Goal: Information Seeking & Learning: Learn about a topic

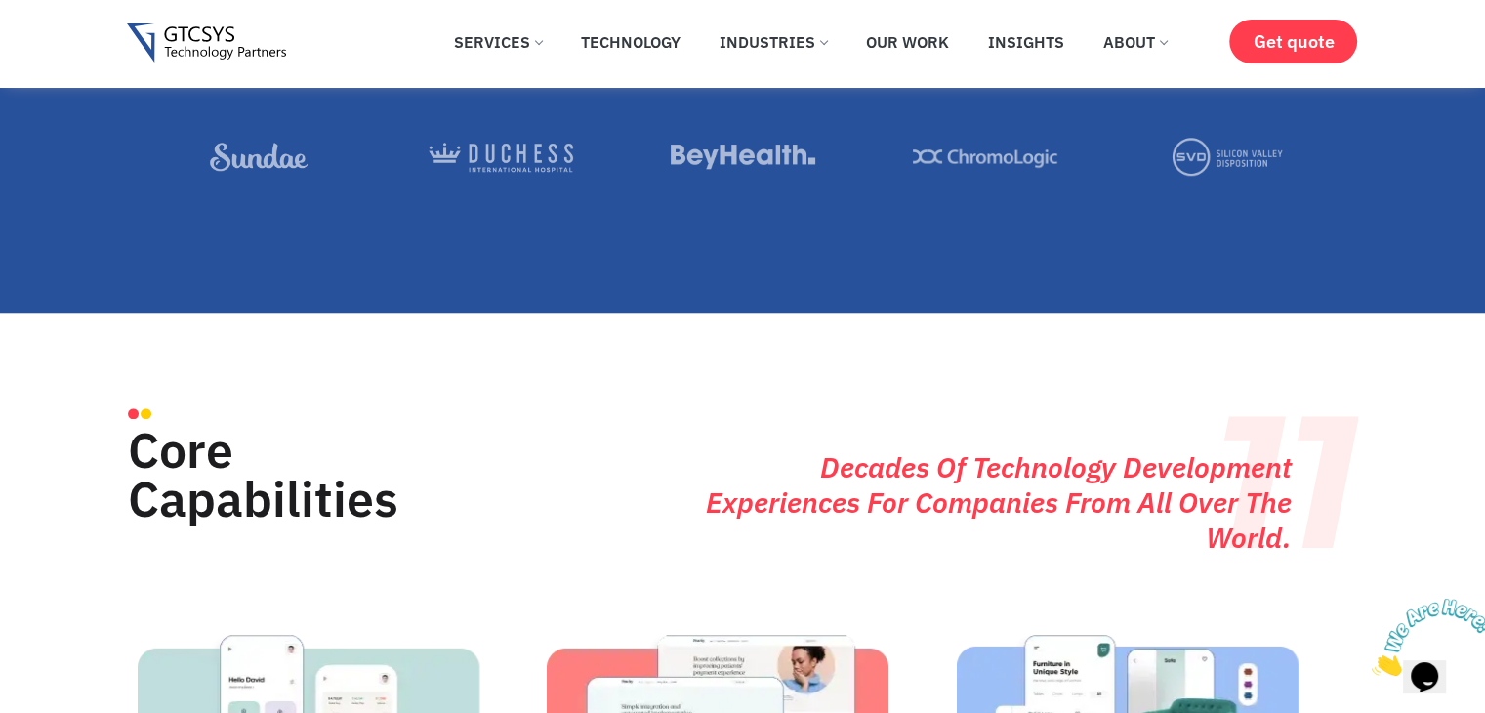
scroll to position [1952, 0]
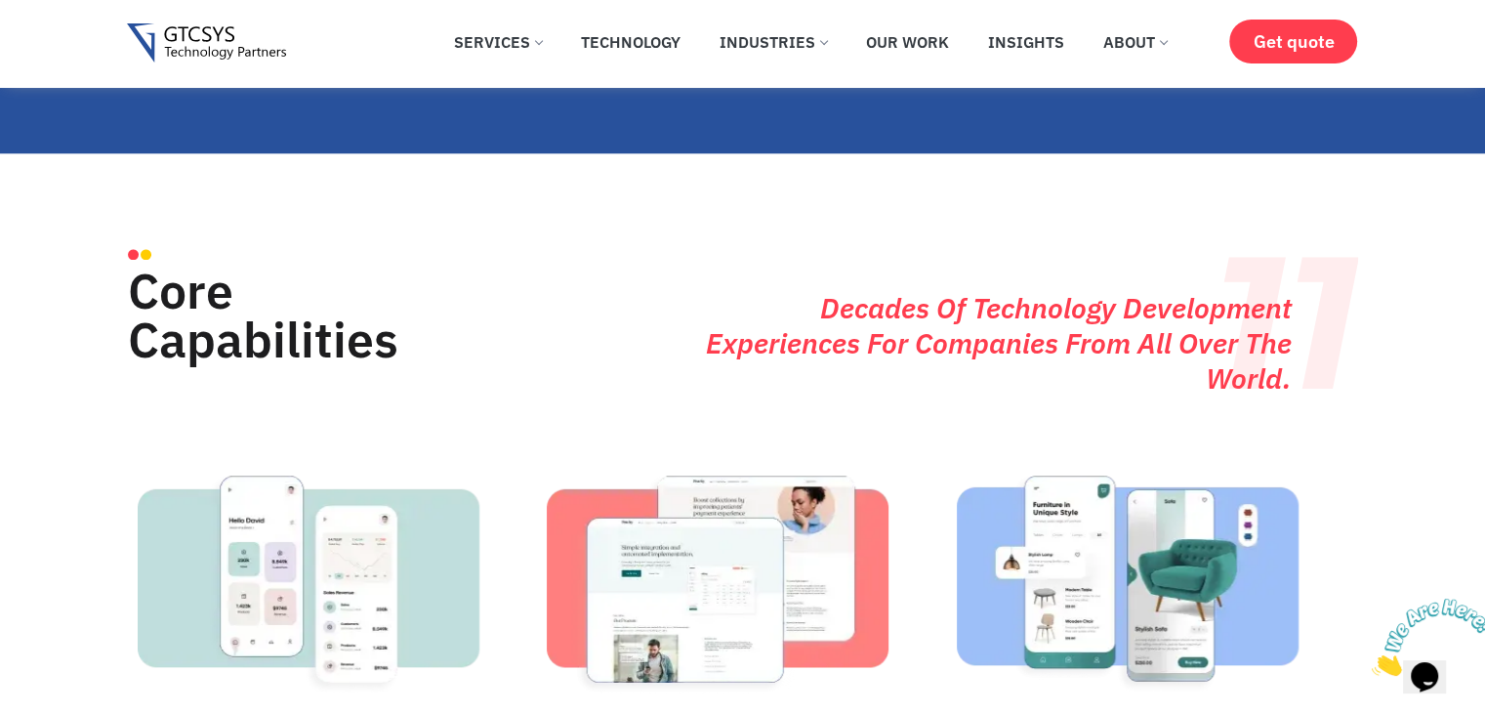
click at [1371, 662] on icon "Close" at bounding box center [1371, 670] width 0 height 17
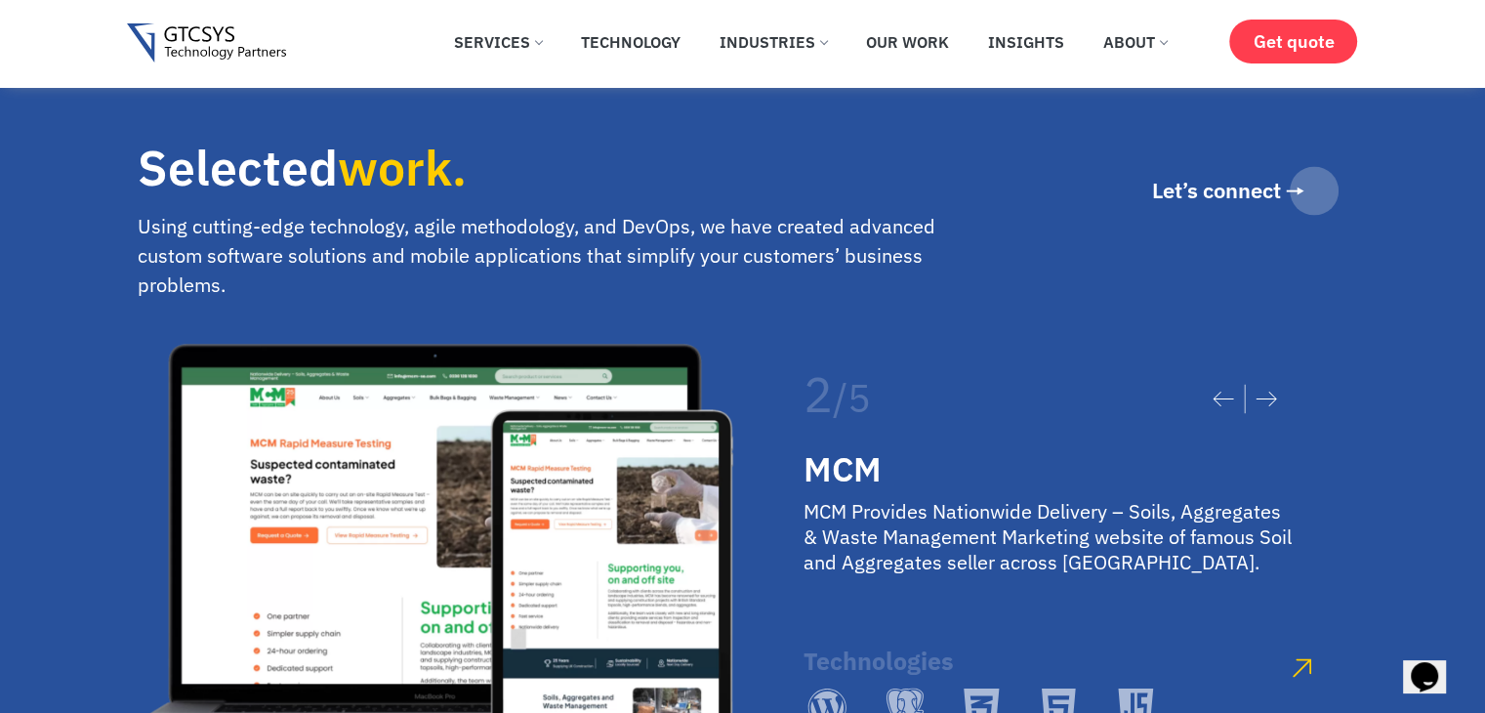
scroll to position [3253, 0]
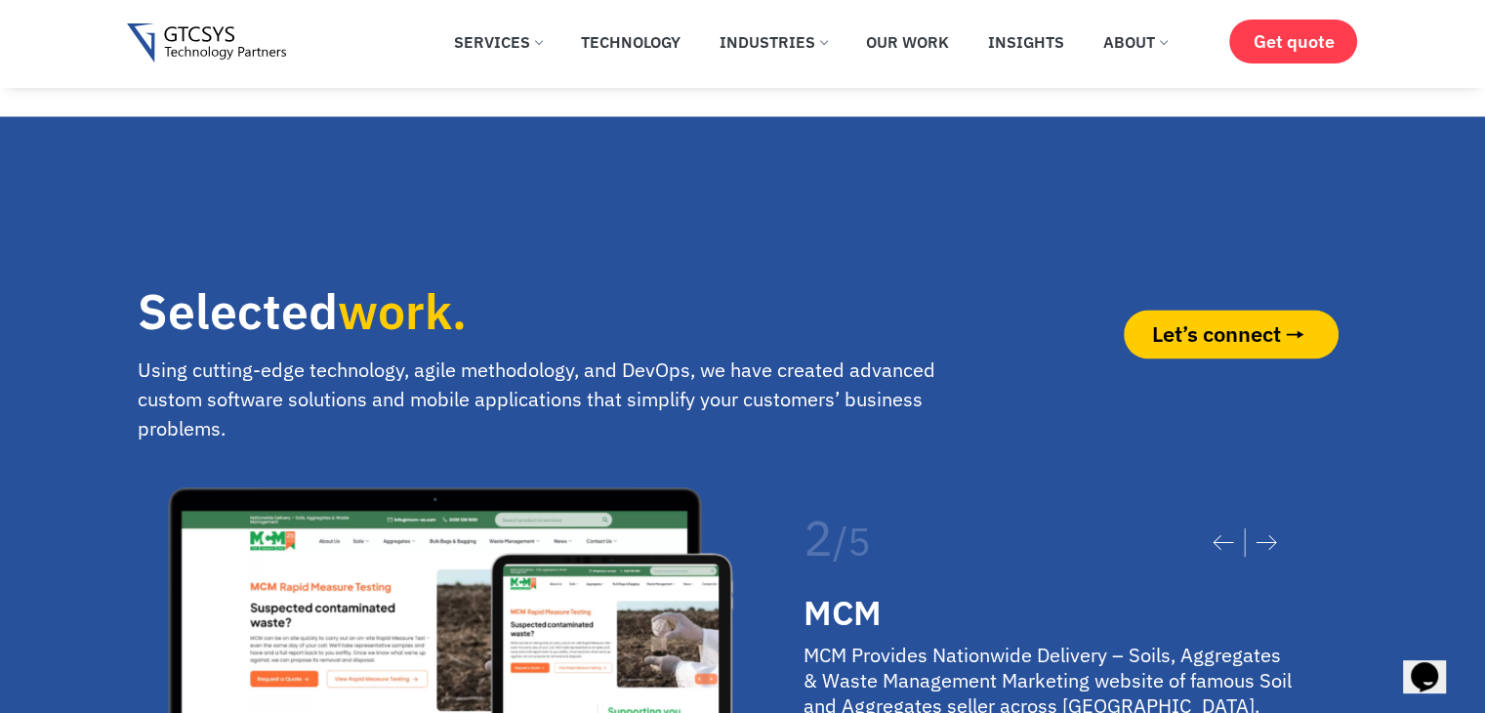
click at [1242, 345] on span "Let’s connect" at bounding box center [1216, 333] width 129 height 21
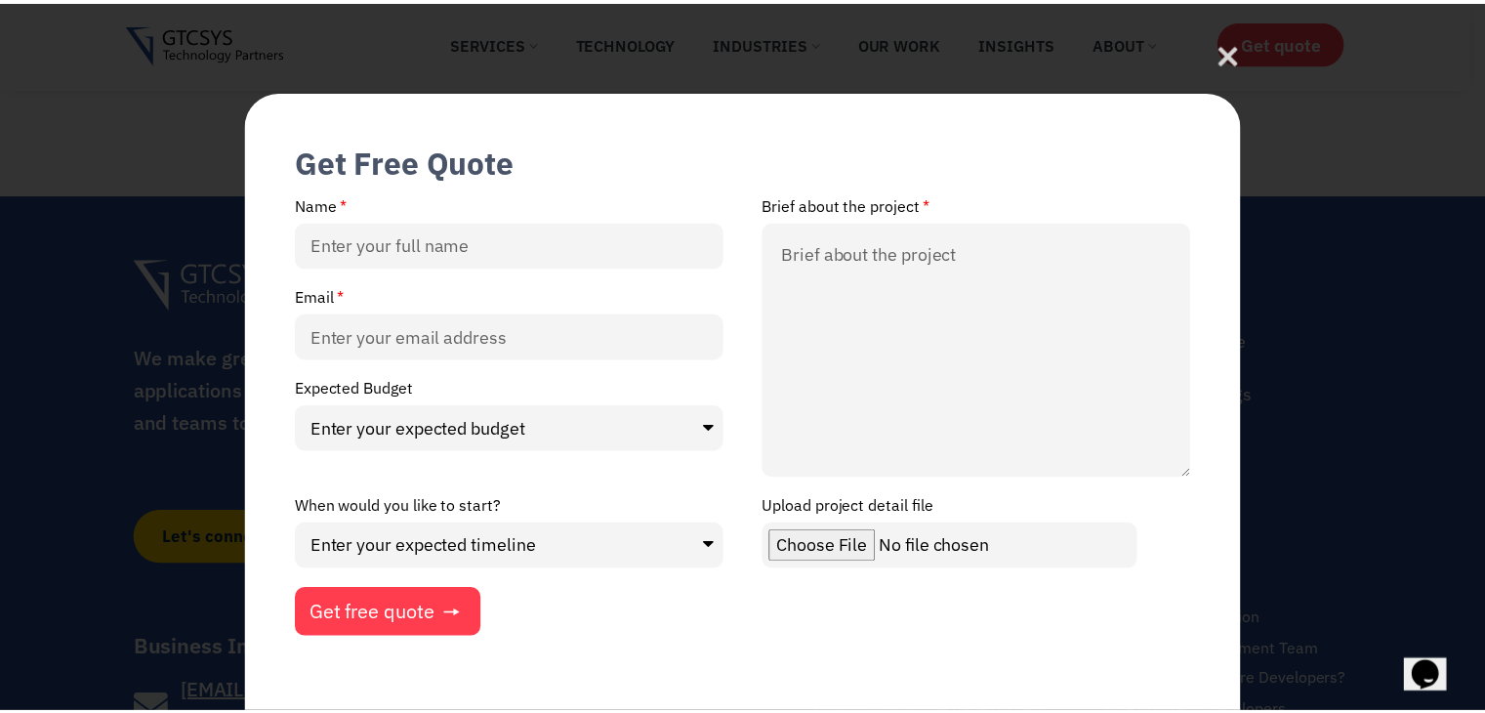
scroll to position [13751, 0]
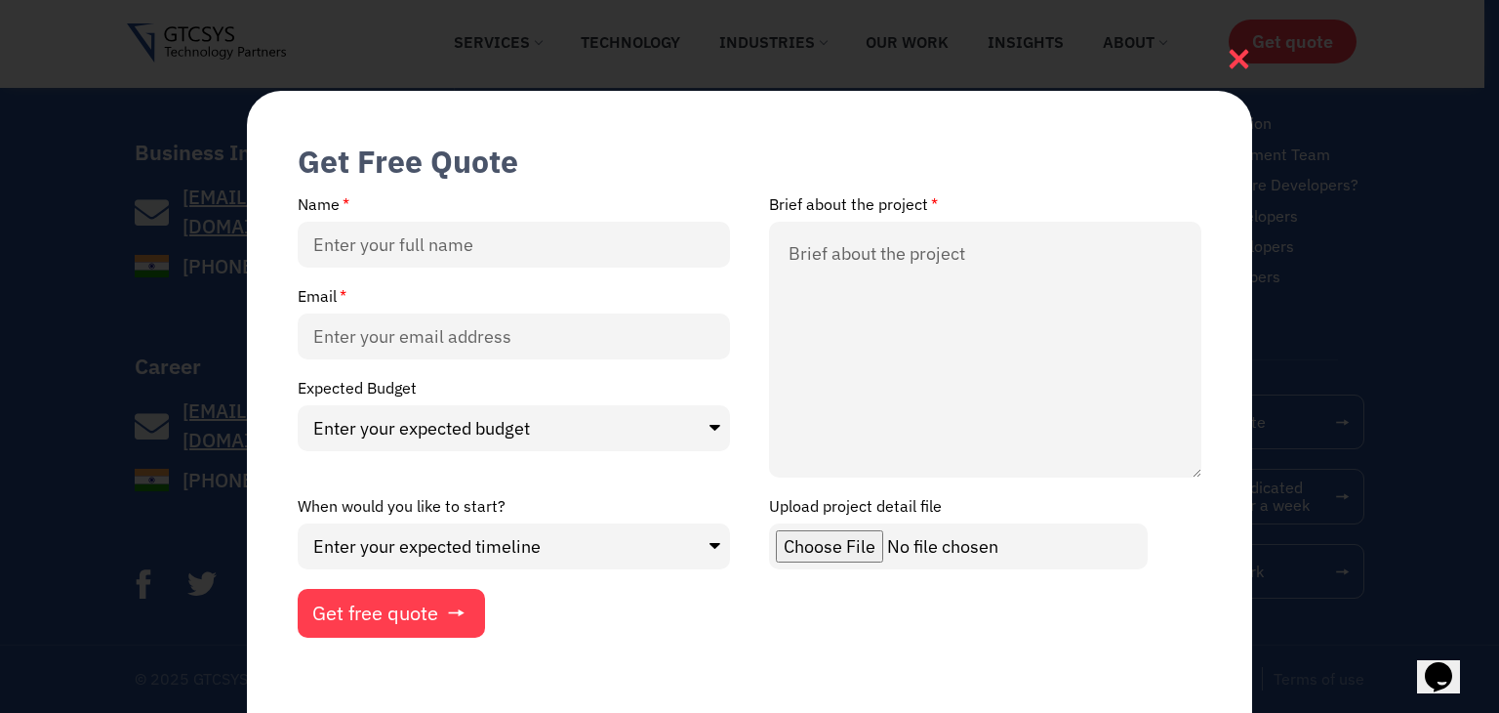
click at [1234, 56] on icon at bounding box center [1239, 59] width 20 height 20
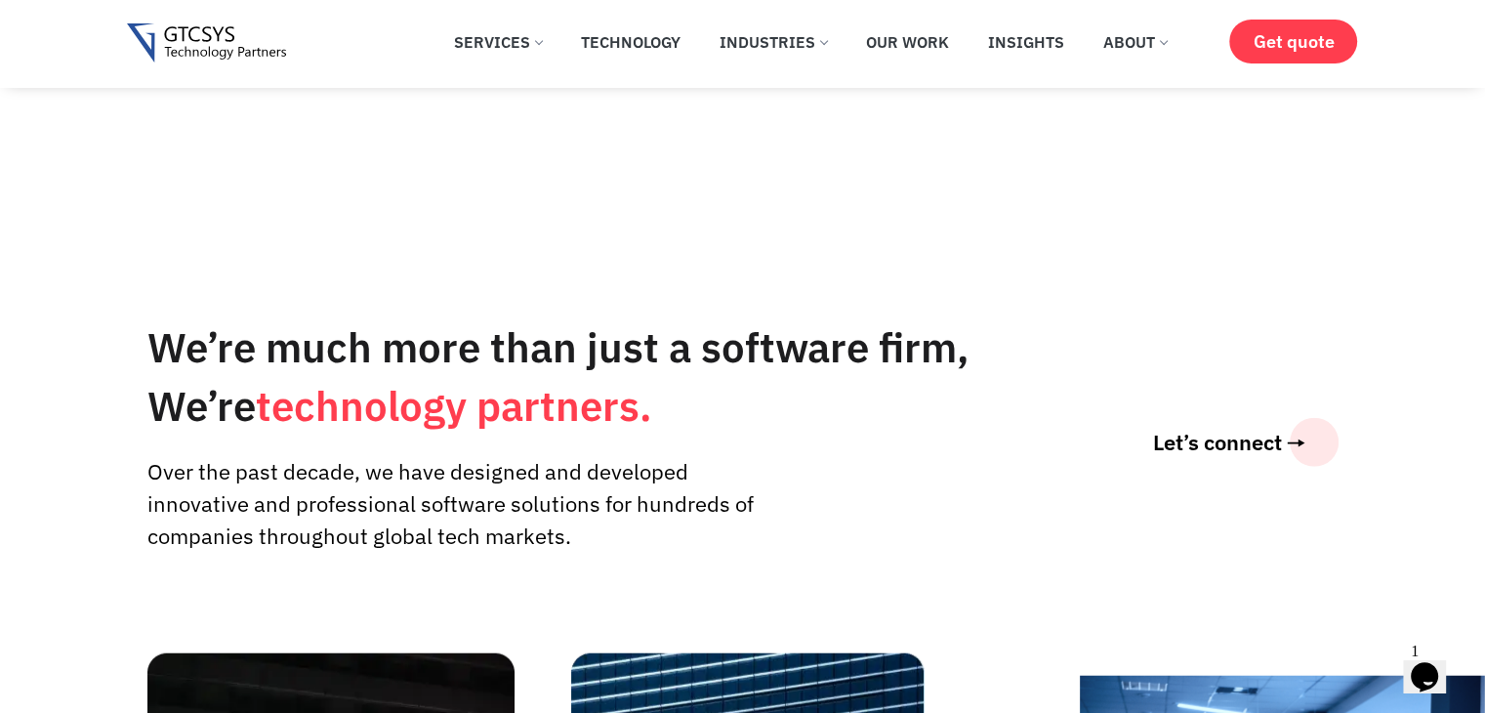
scroll to position [4939, 0]
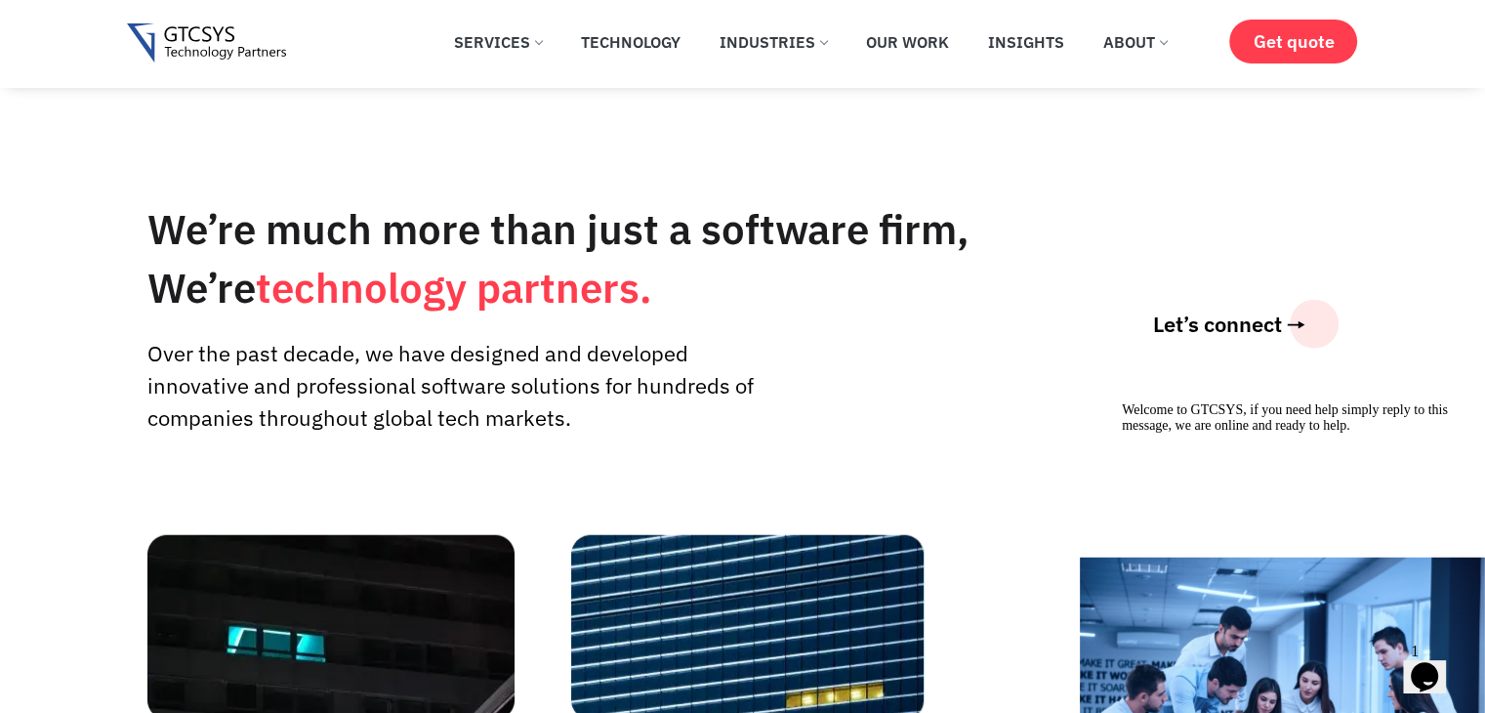
click at [1422, 666] on icon "Chat widget" at bounding box center [1423, 676] width 27 height 29
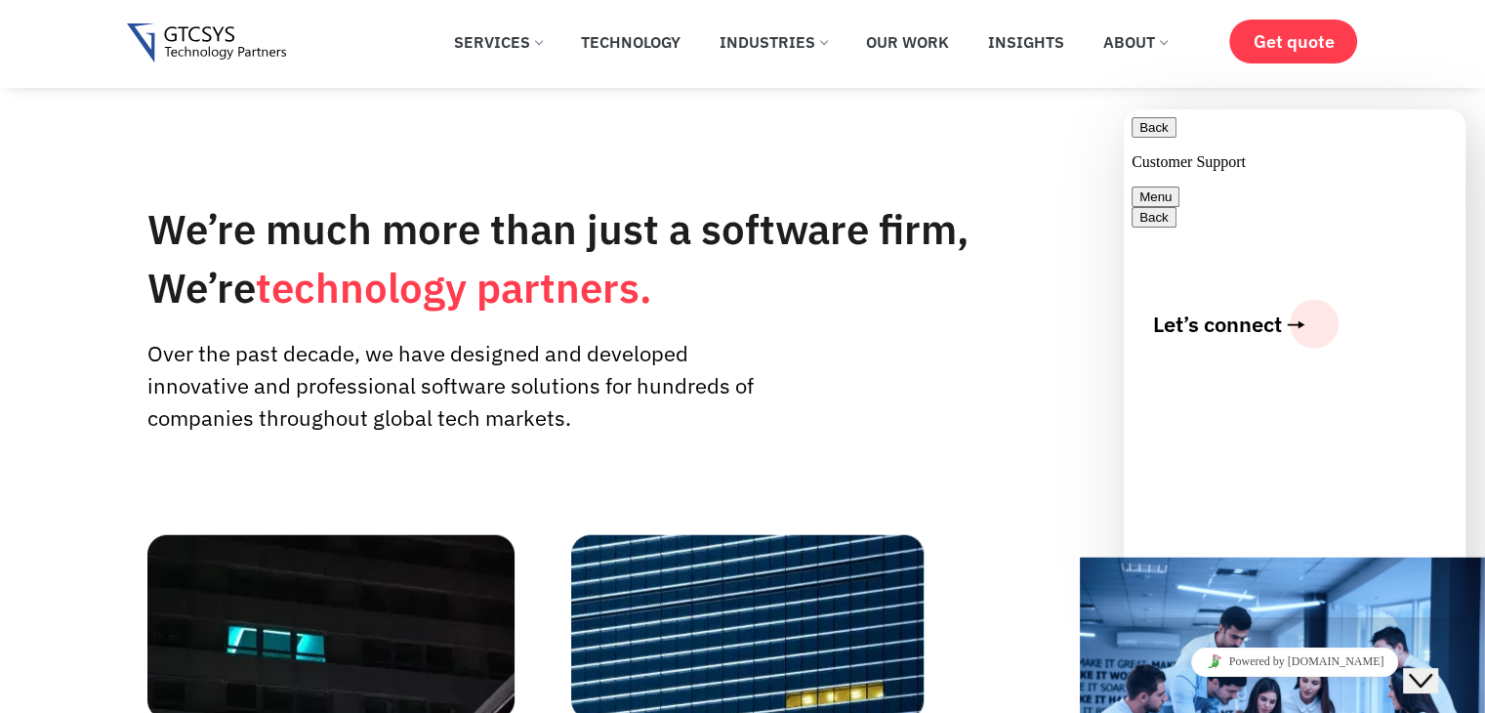
click at [1161, 138] on button "Back" at bounding box center [1153, 127] width 45 height 20
click at [1423, 668] on button "Close Chat This icon closes the chat window." at bounding box center [1420, 680] width 35 height 25
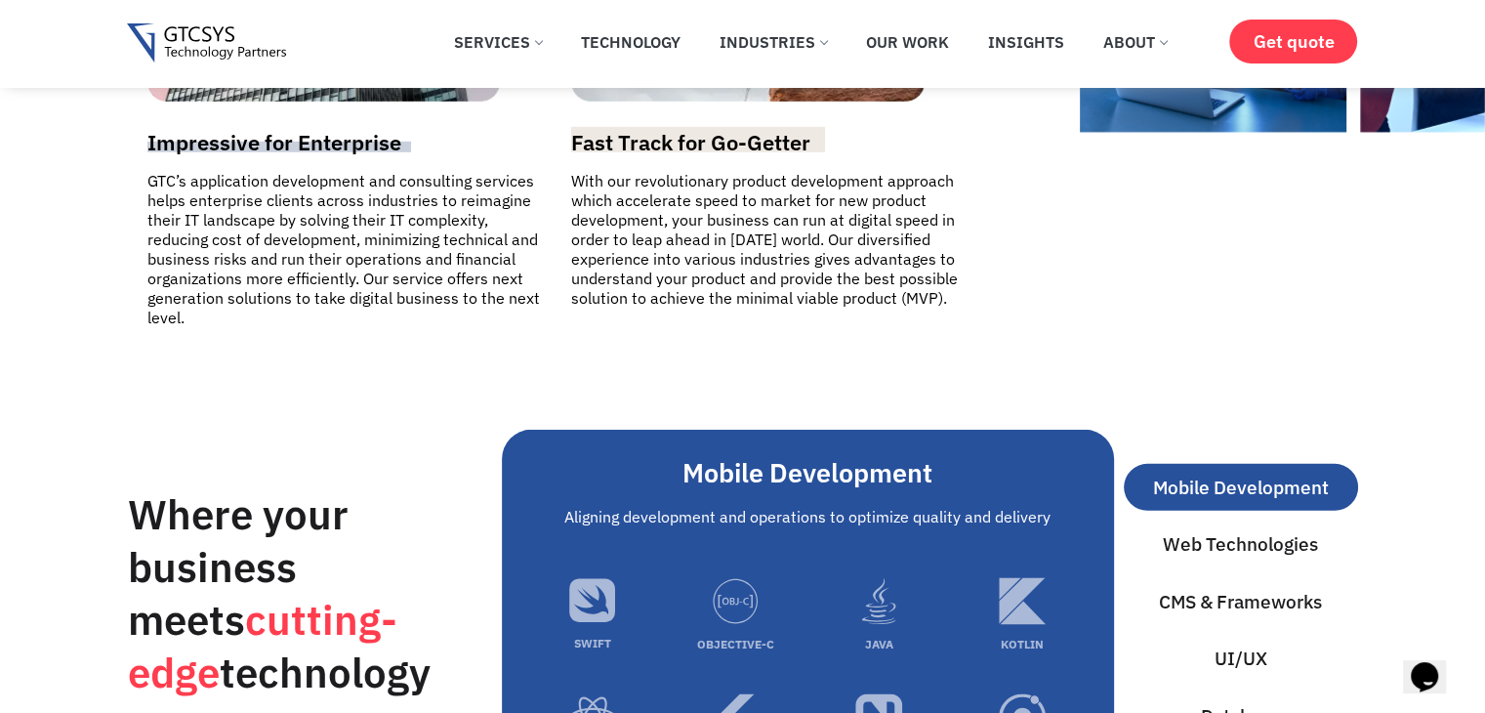
scroll to position [6240, 0]
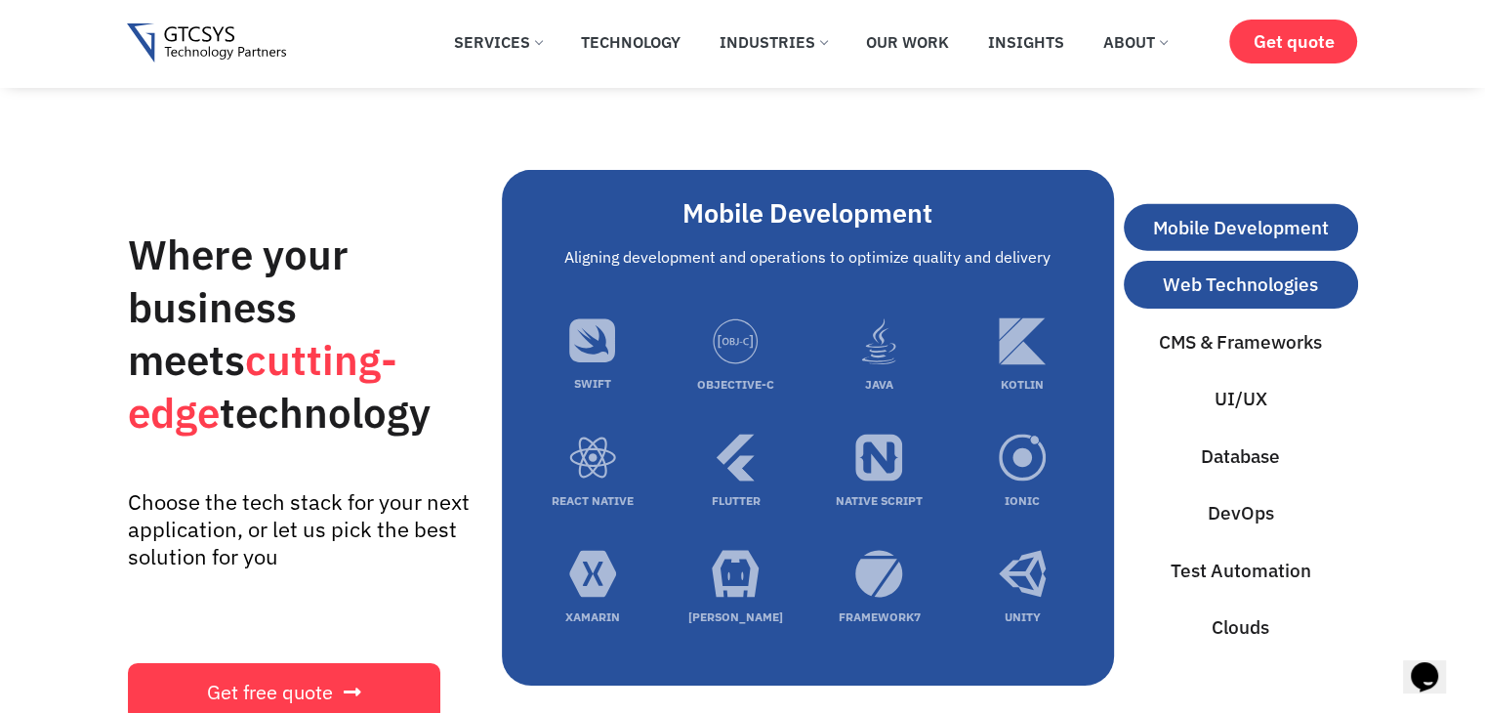
click at [1215, 299] on span "Web Technologies" at bounding box center [1239, 284] width 155 height 28
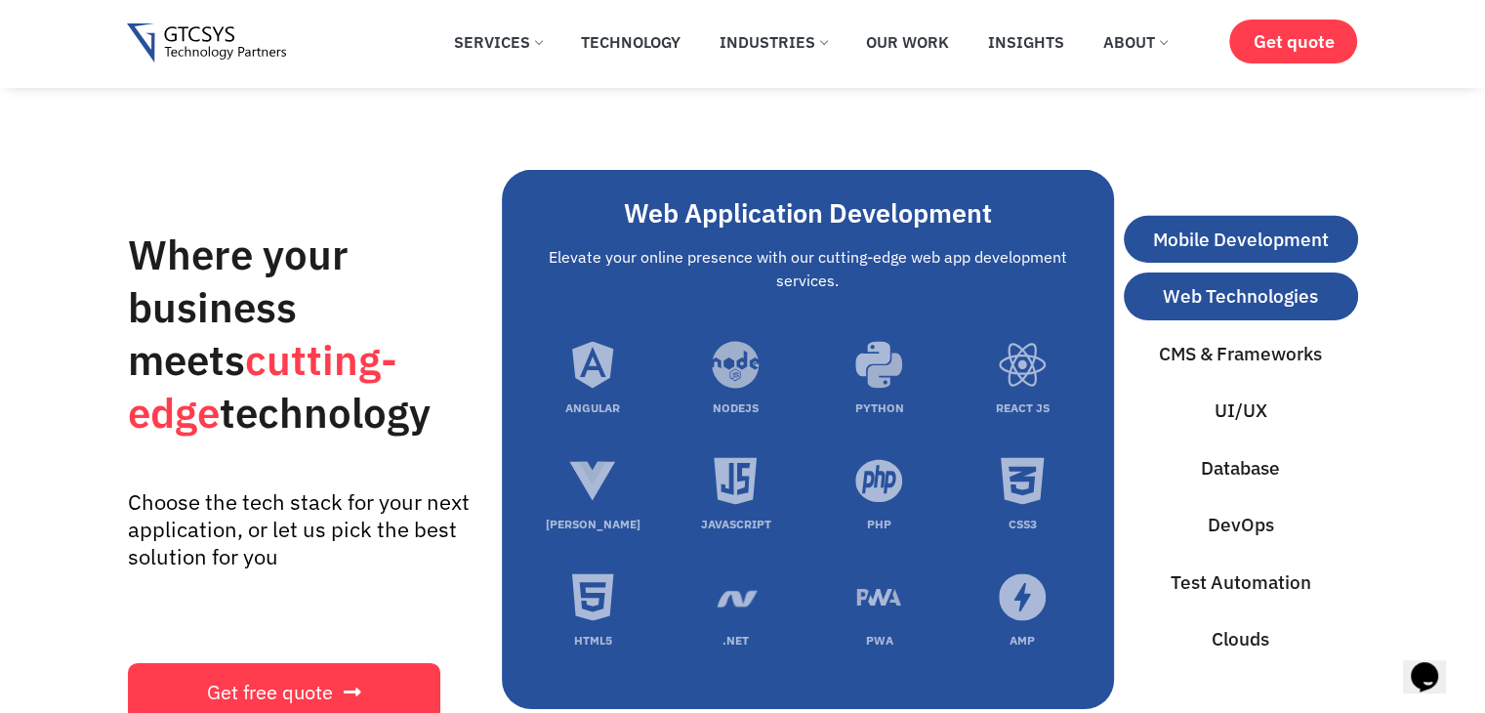
click at [1249, 254] on span "Mobile Development" at bounding box center [1241, 239] width 176 height 28
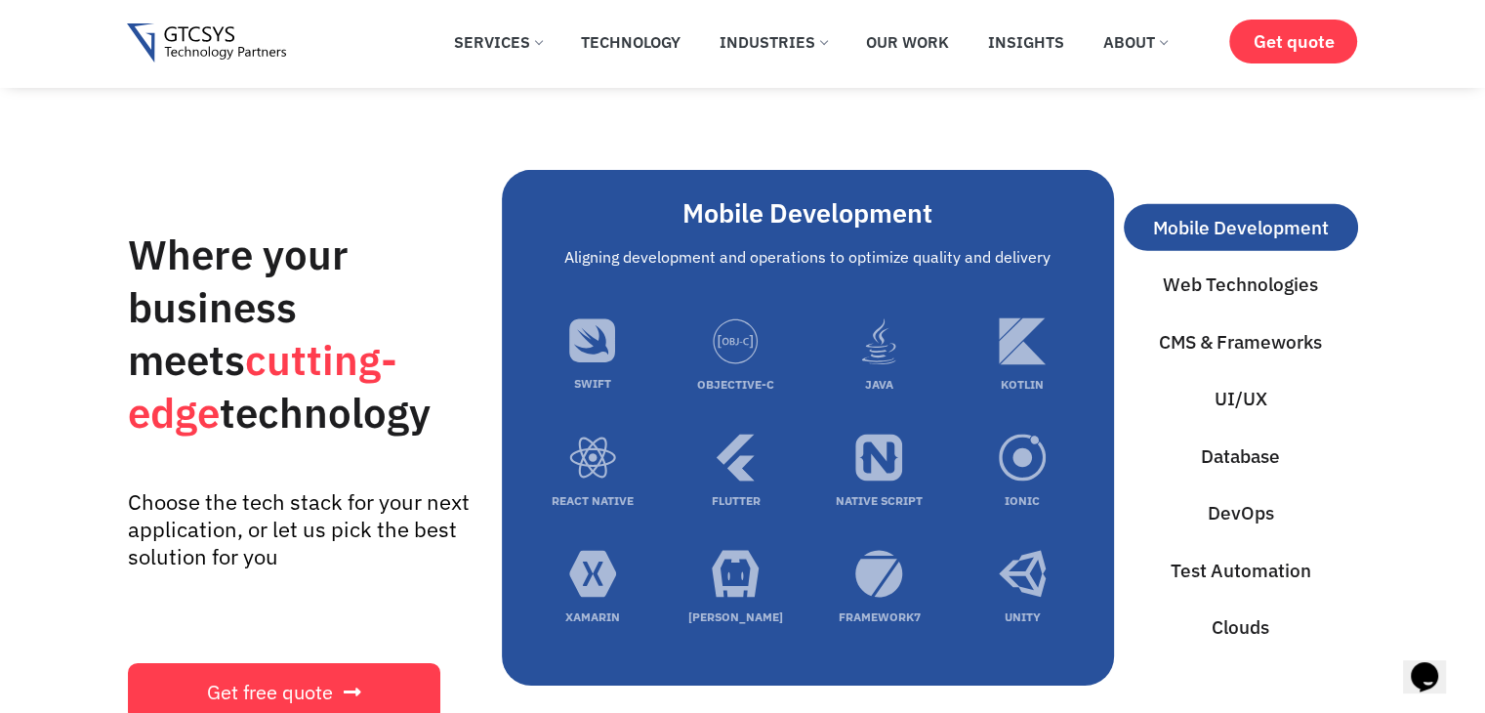
click at [1245, 382] on div "Mobile Development Web Technologies CMS & Frameworks UI/UX Database DevOps Test…" at bounding box center [1240, 427] width 234 height 514
click at [1251, 366] on button "CMS & Frameworks" at bounding box center [1240, 342] width 234 height 48
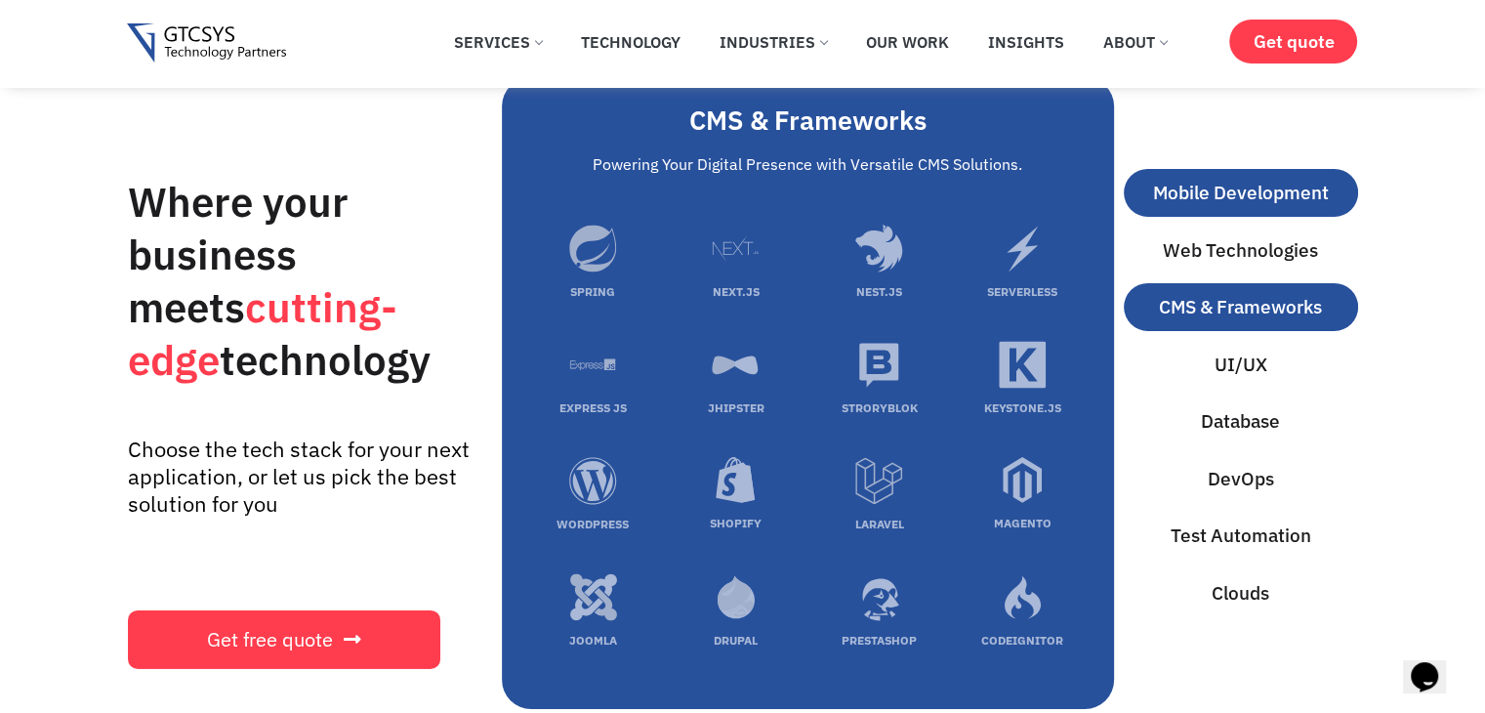
scroll to position [6371, 0]
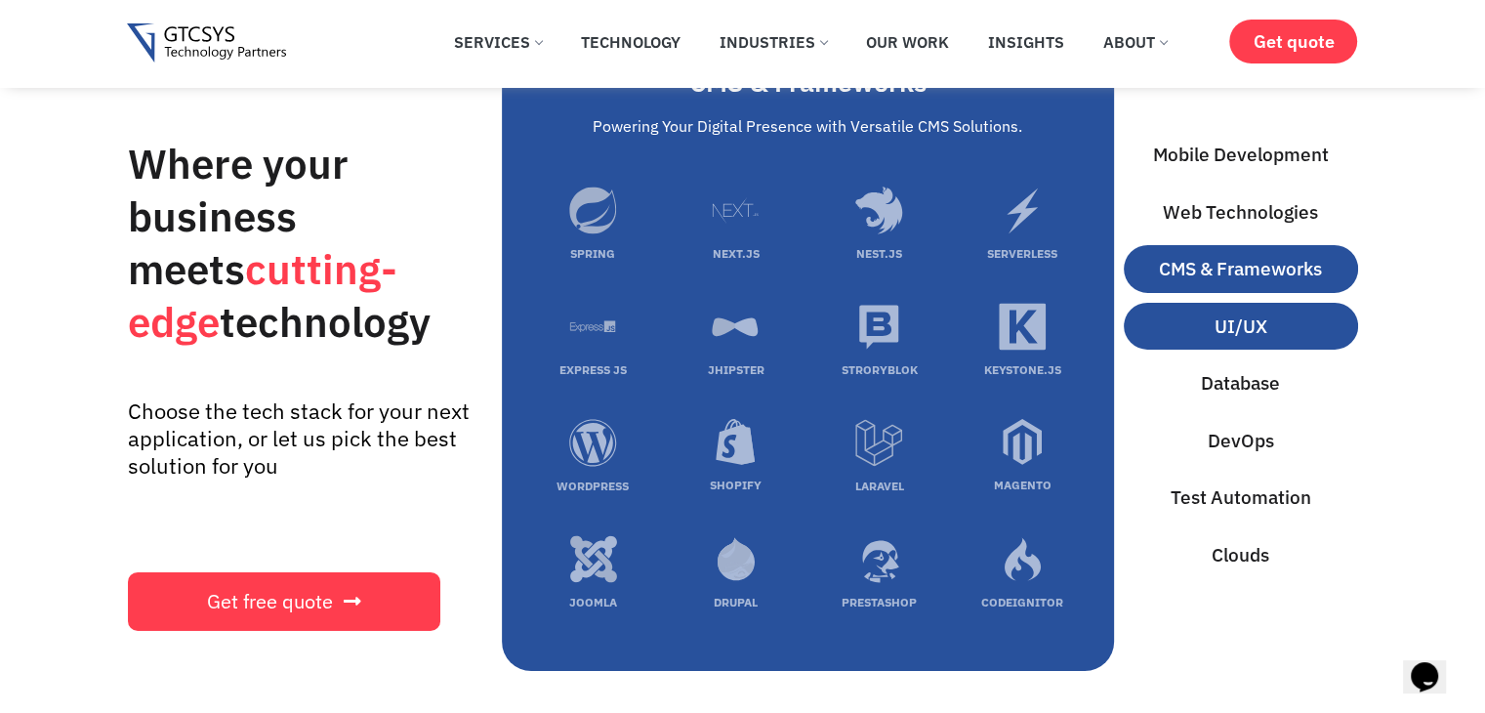
click at [1262, 341] on span "UI/UX" at bounding box center [1240, 326] width 53 height 28
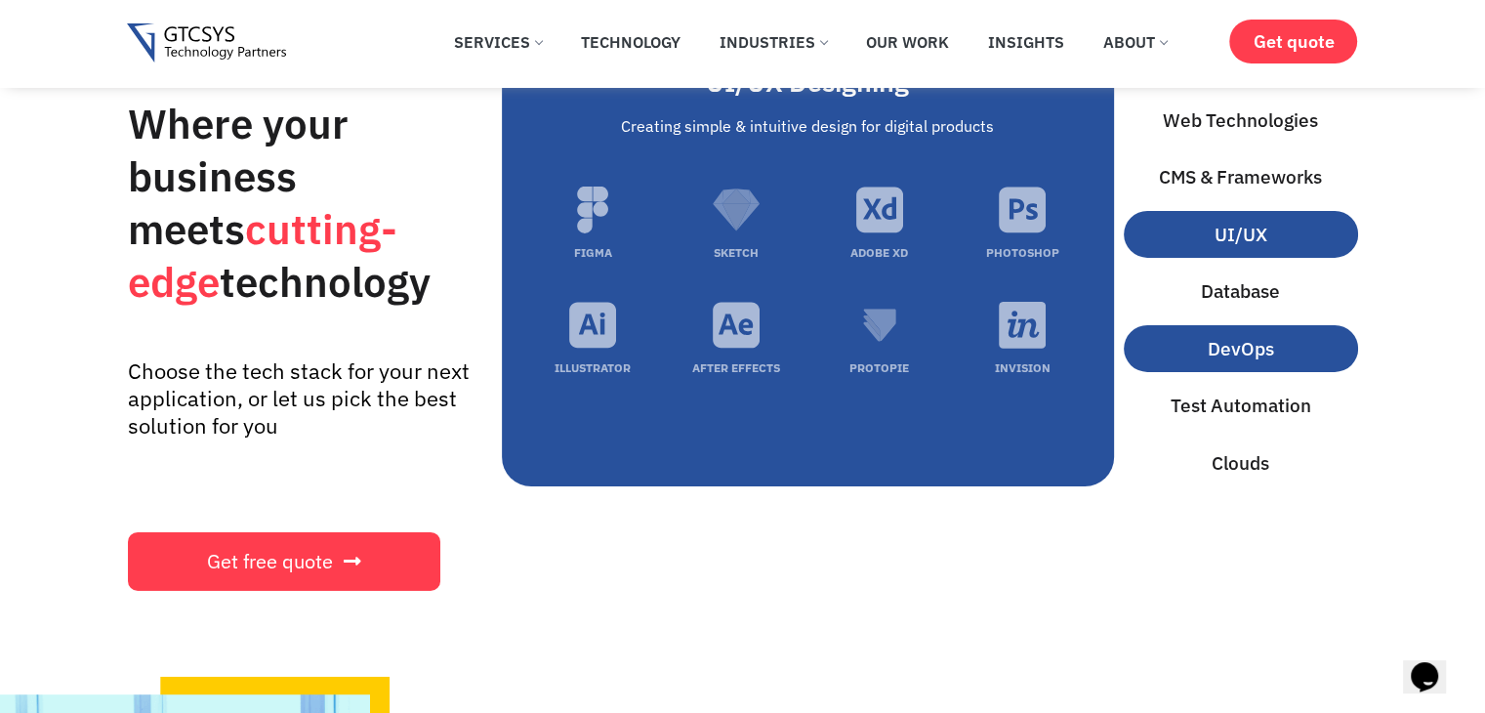
click at [1257, 363] on span "DevOps" at bounding box center [1240, 349] width 66 height 28
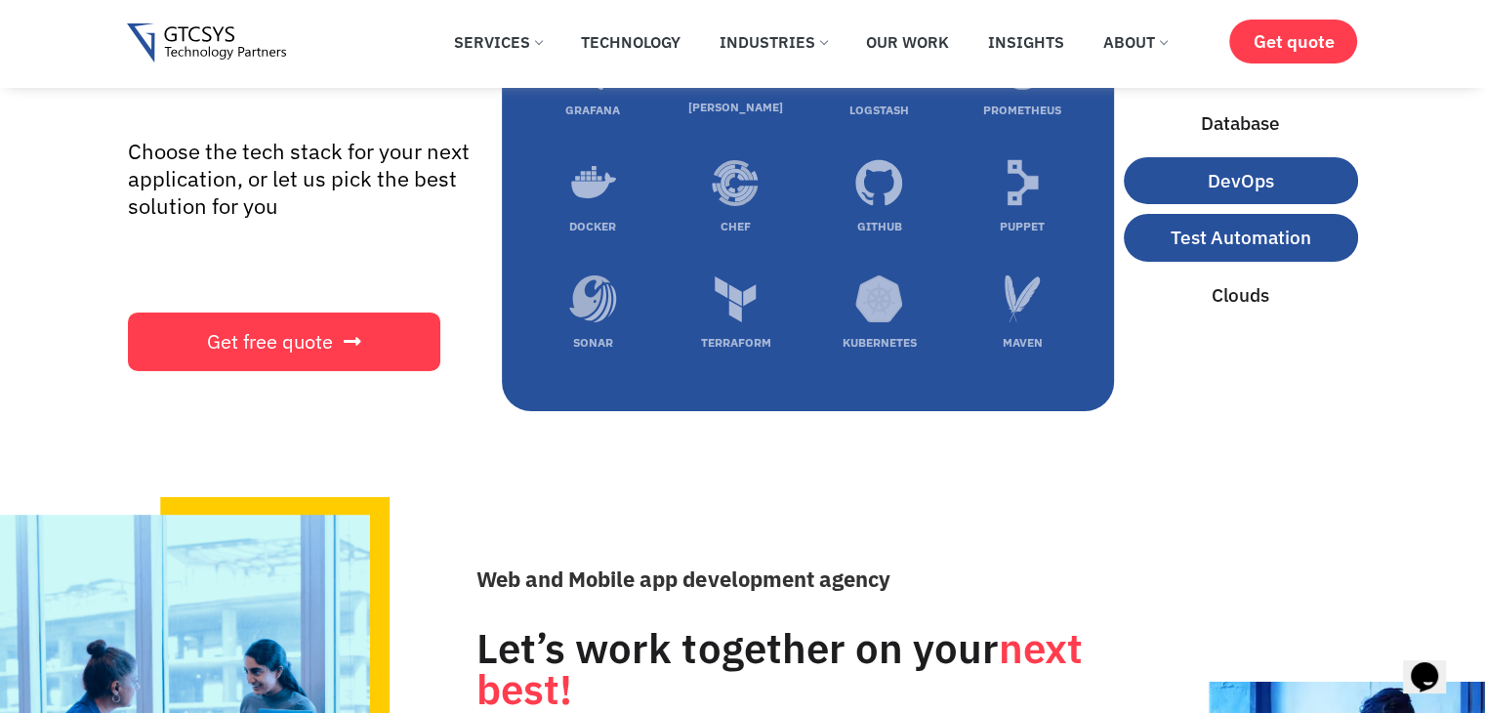
click at [1241, 252] on span "Test Automation" at bounding box center [1240, 238] width 141 height 28
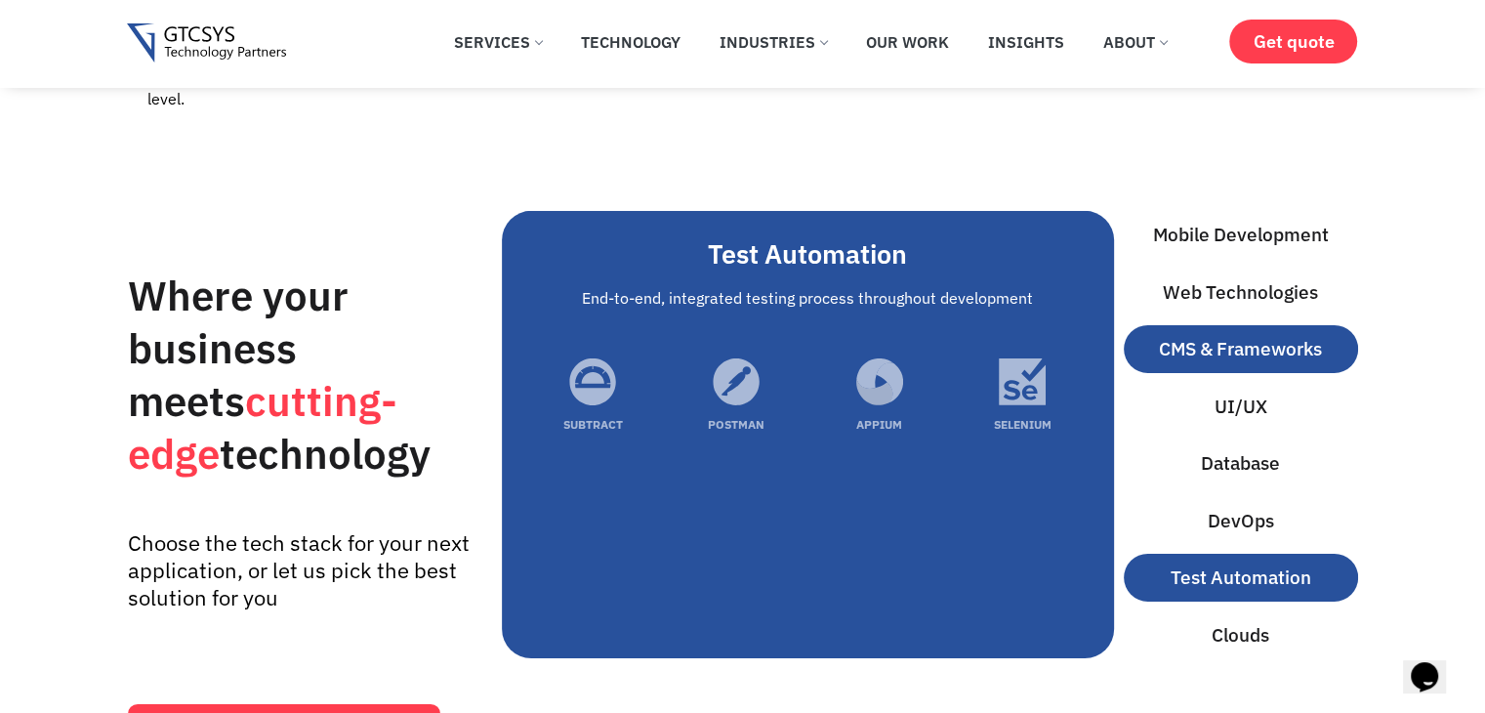
scroll to position [6329, 0]
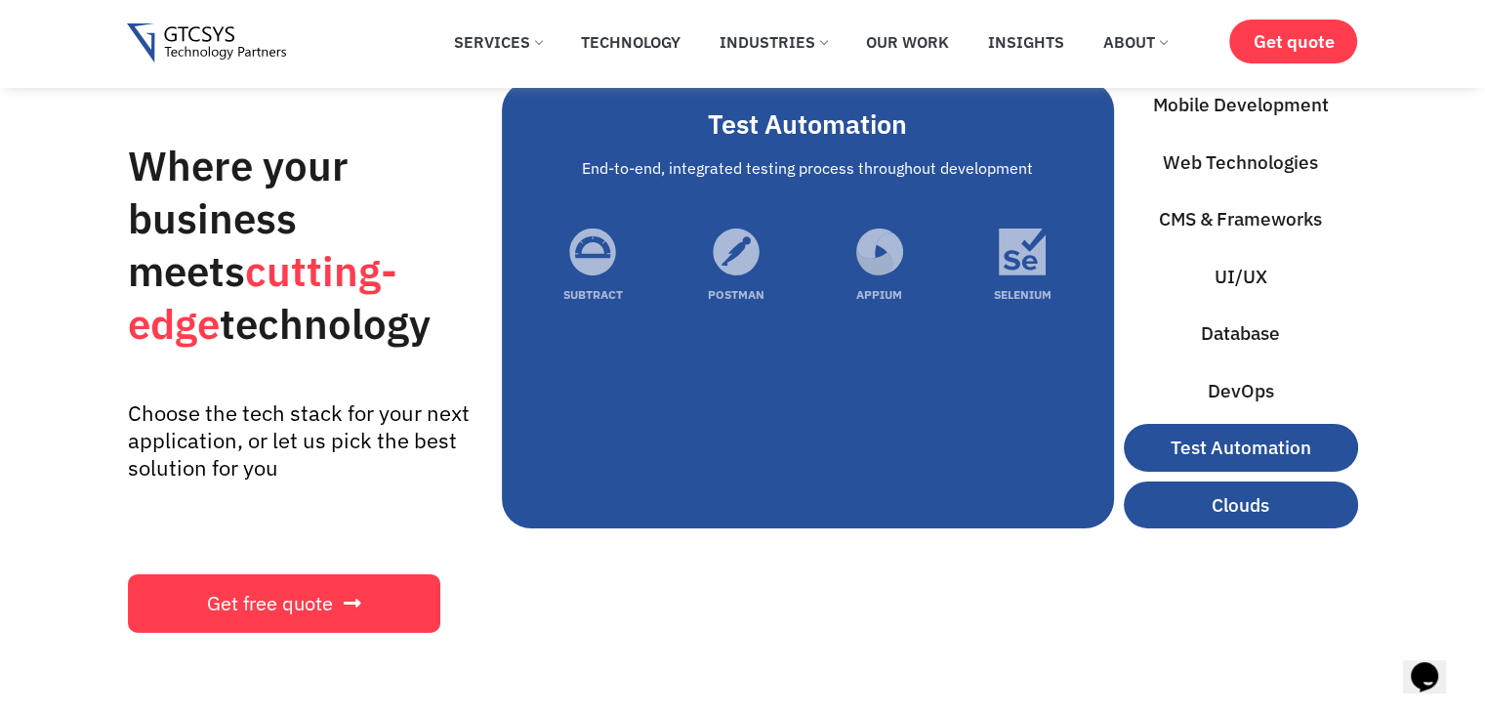
click at [1243, 506] on span "Clouds" at bounding box center [1240, 505] width 58 height 28
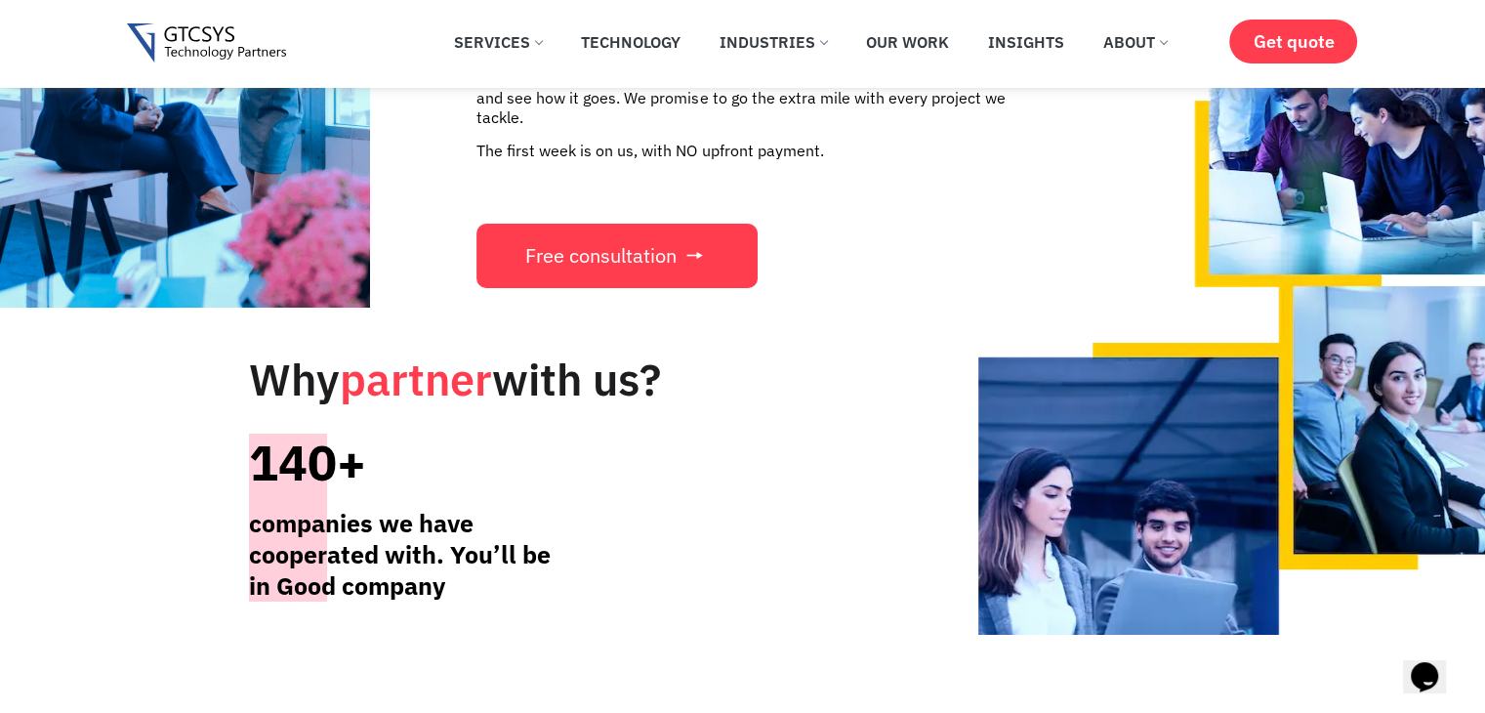
scroll to position [7500, 0]
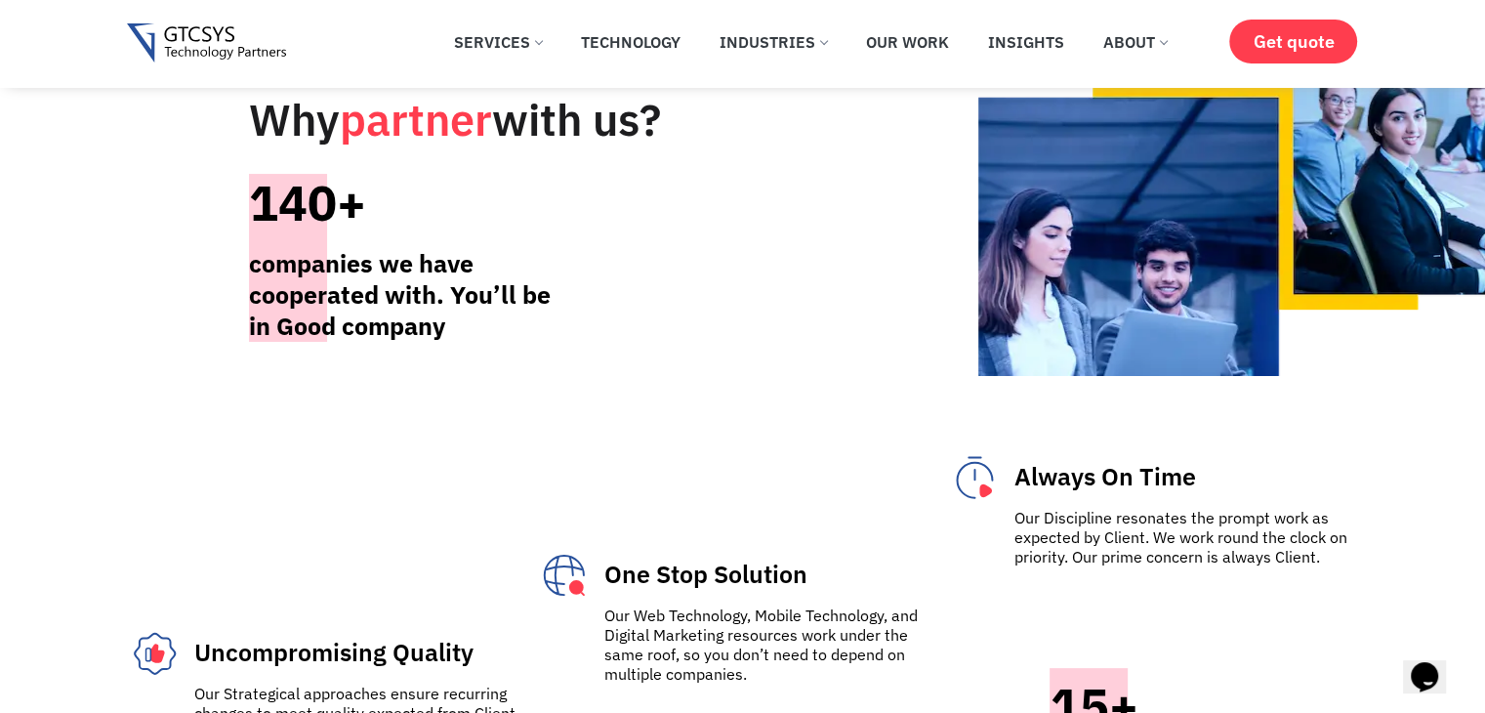
click at [722, 95] on div at bounding box center [857, 201] width 340 height 327
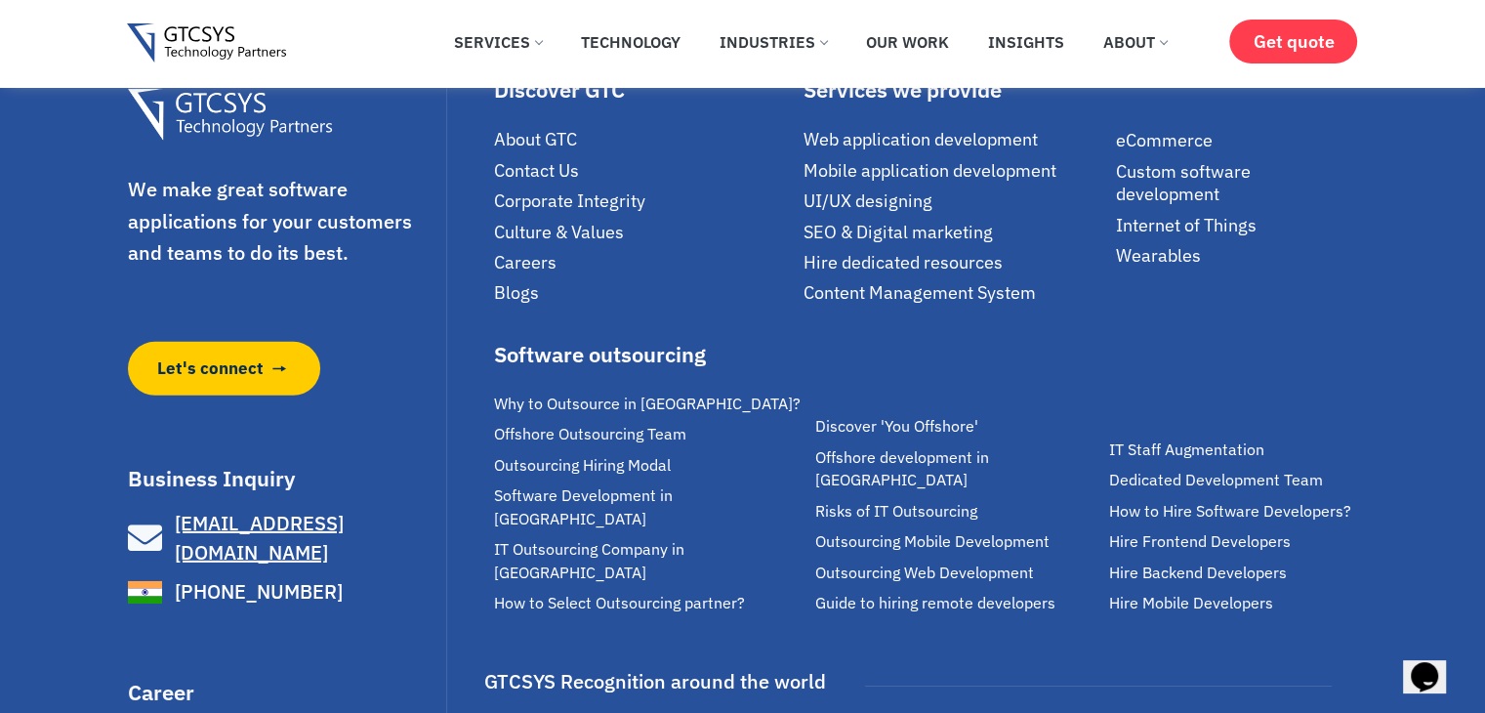
scroll to position [13771, 0]
